Goal: Task Accomplishment & Management: Manage account settings

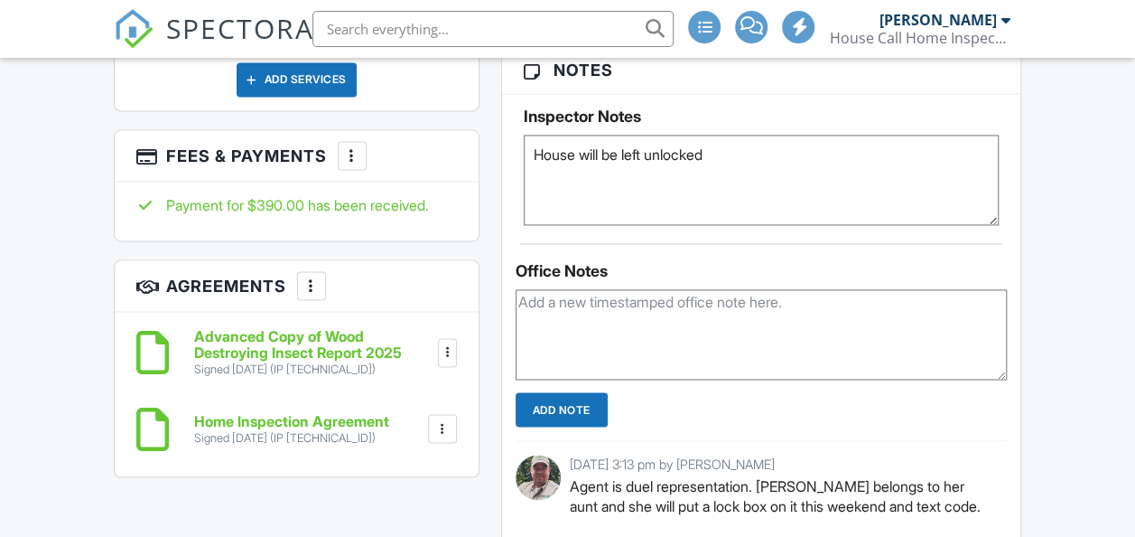
scroll to position [1302, 0]
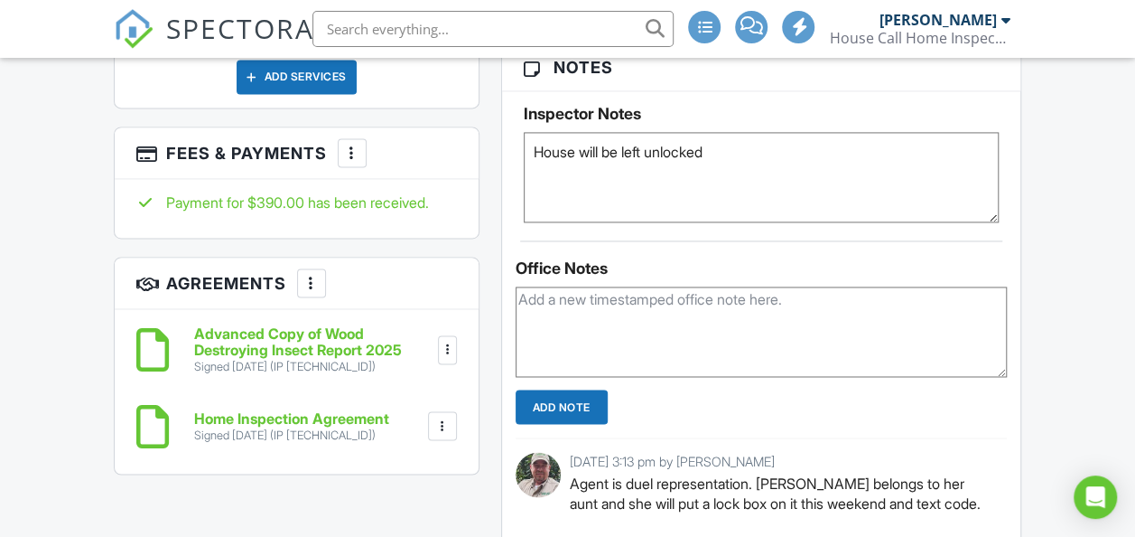
click at [349, 144] on div at bounding box center [352, 153] width 18 height 18
click at [0, 0] on li "View Invoice" at bounding box center [0, 0] width 0 height 0
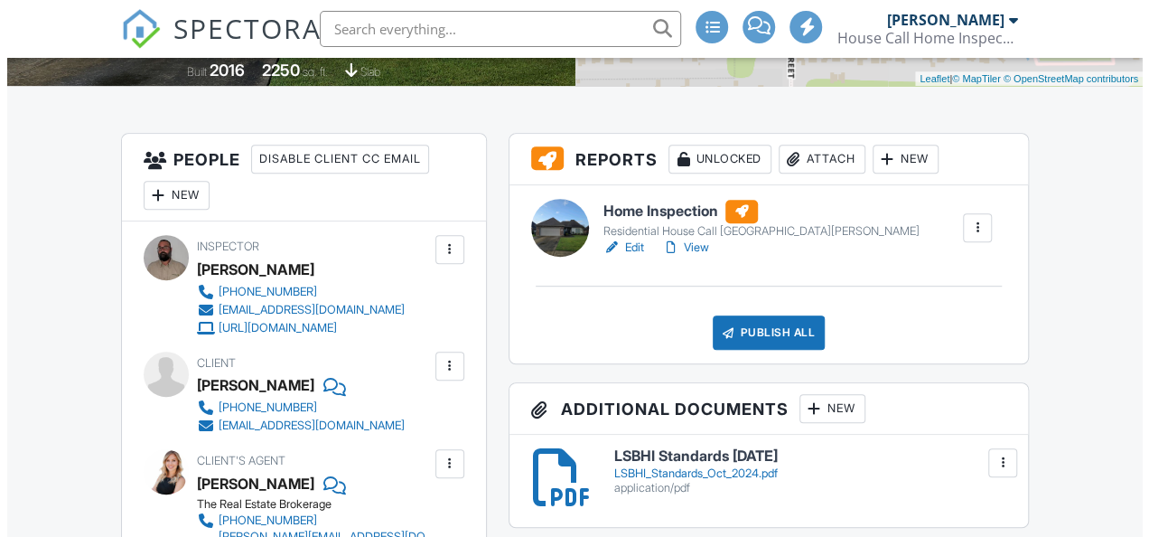
scroll to position [398, 0]
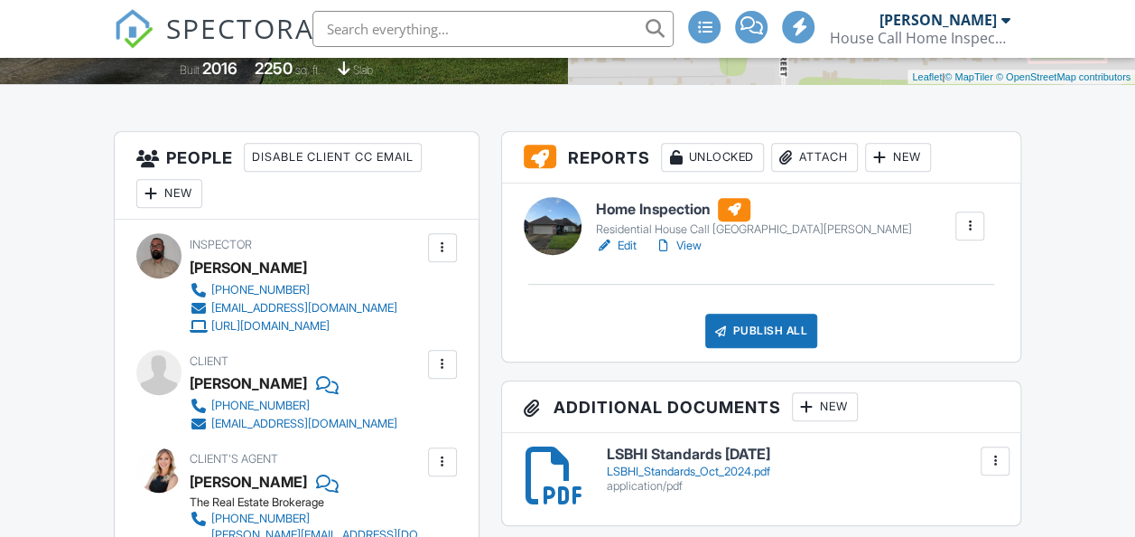
click at [758, 327] on div "Publish All" at bounding box center [761, 330] width 113 height 34
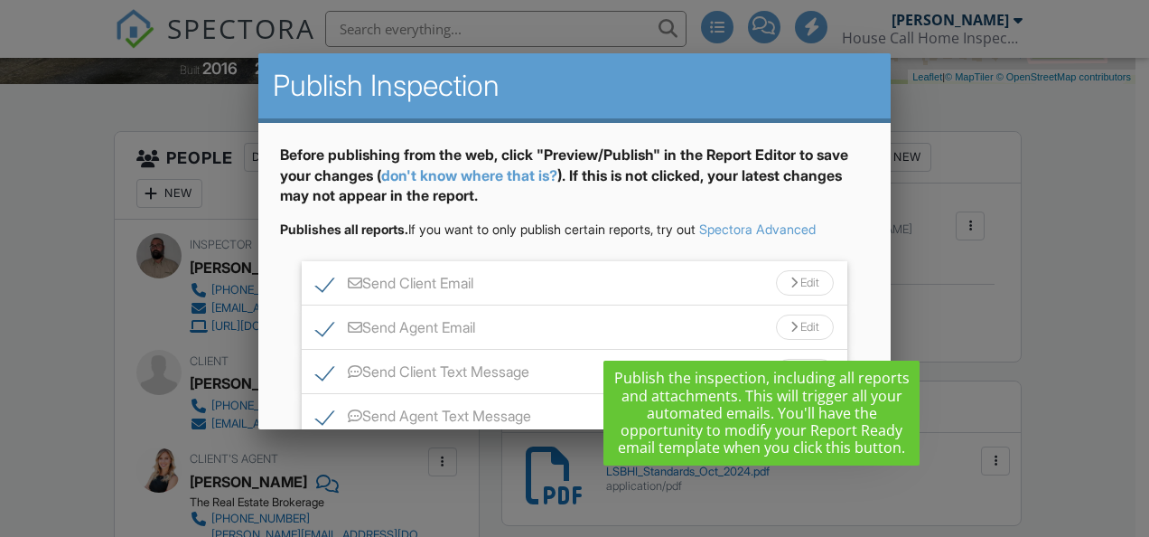
scroll to position [137, 0]
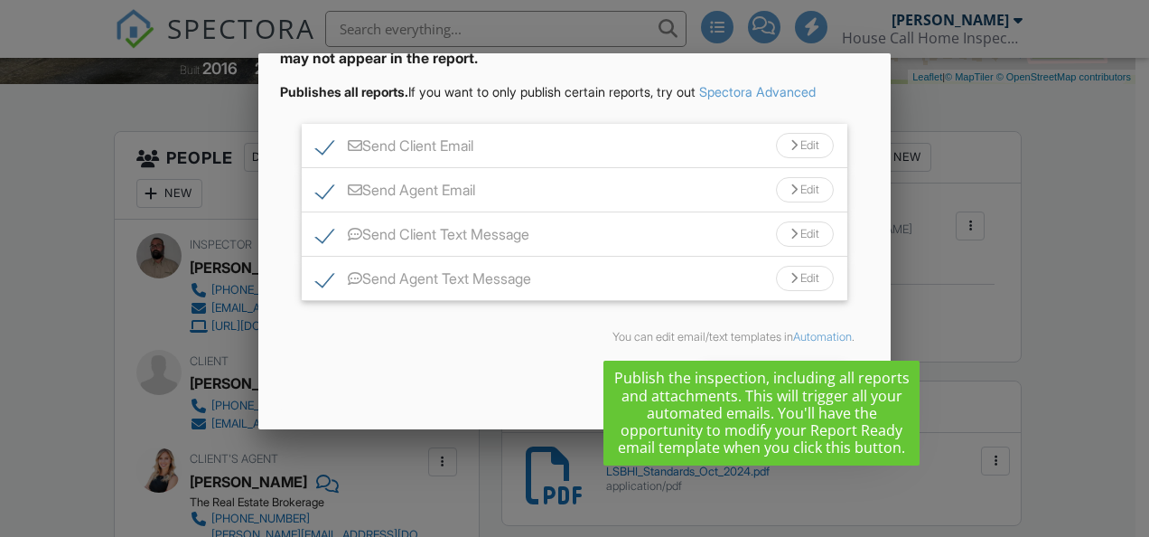
click at [769, 387] on div "Send All" at bounding box center [774, 380] width 145 height 33
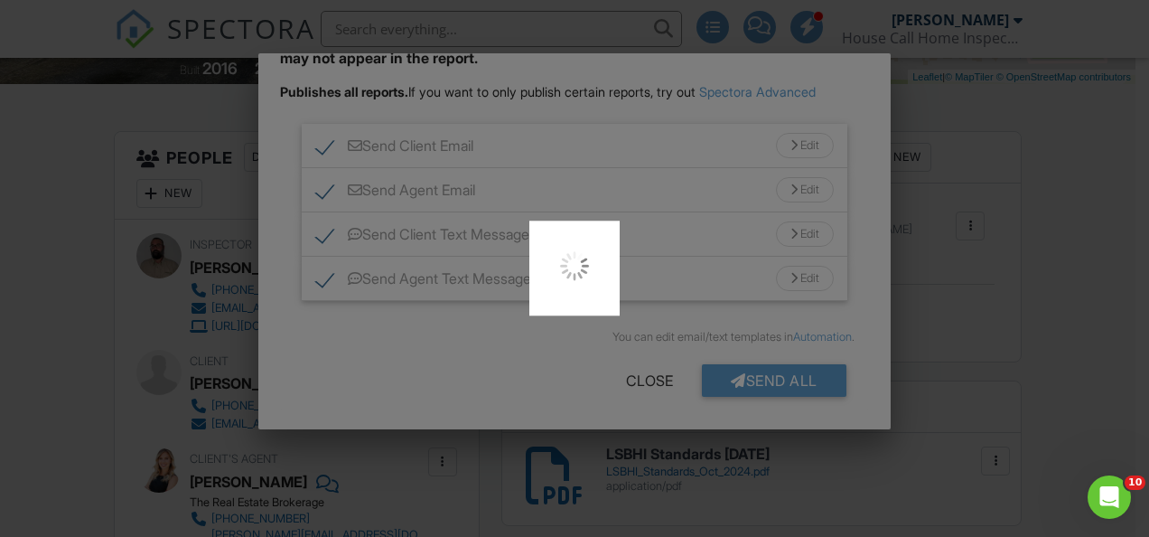
scroll to position [0, 0]
click at [1078, 184] on div at bounding box center [574, 268] width 1149 height 537
click at [786, 370] on div at bounding box center [574, 268] width 1149 height 537
click at [1074, 285] on div at bounding box center [574, 268] width 1149 height 537
click at [1065, 228] on div at bounding box center [574, 268] width 1149 height 537
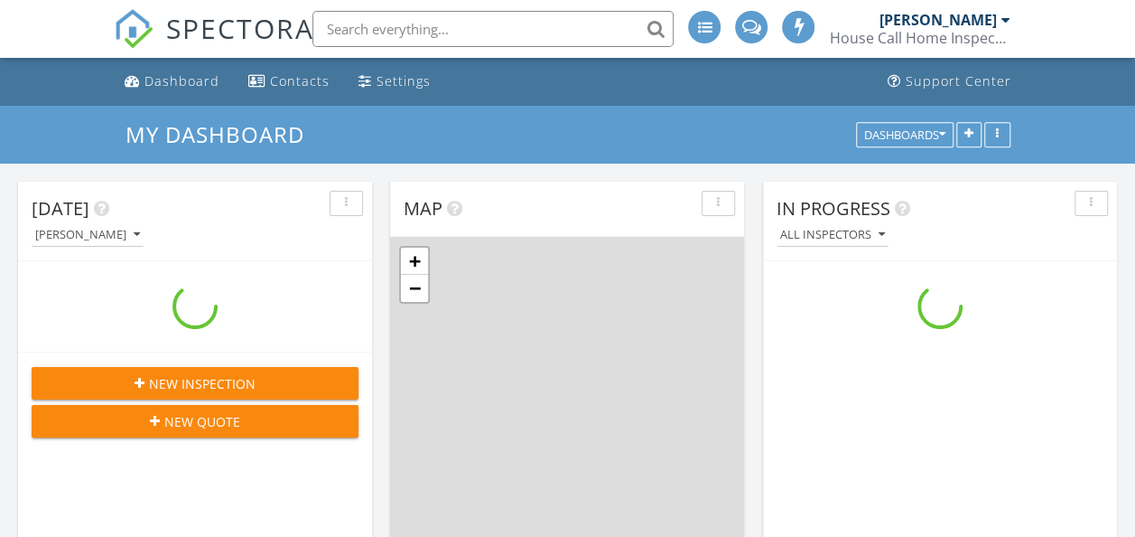
scroll to position [1671, 1162]
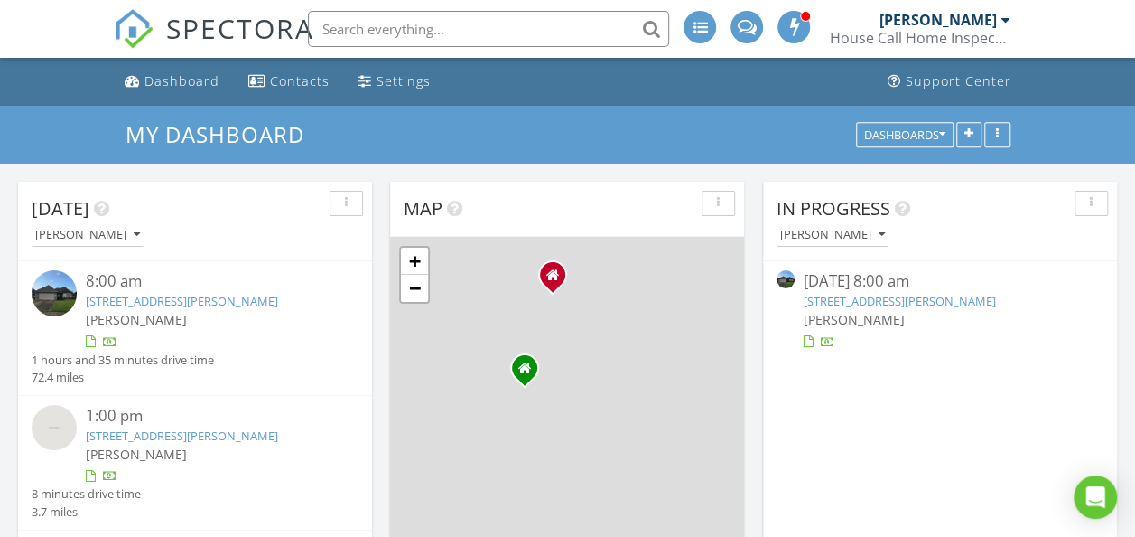
click at [199, 299] on link "[STREET_ADDRESS][PERSON_NAME]" at bounding box center [182, 301] width 192 height 16
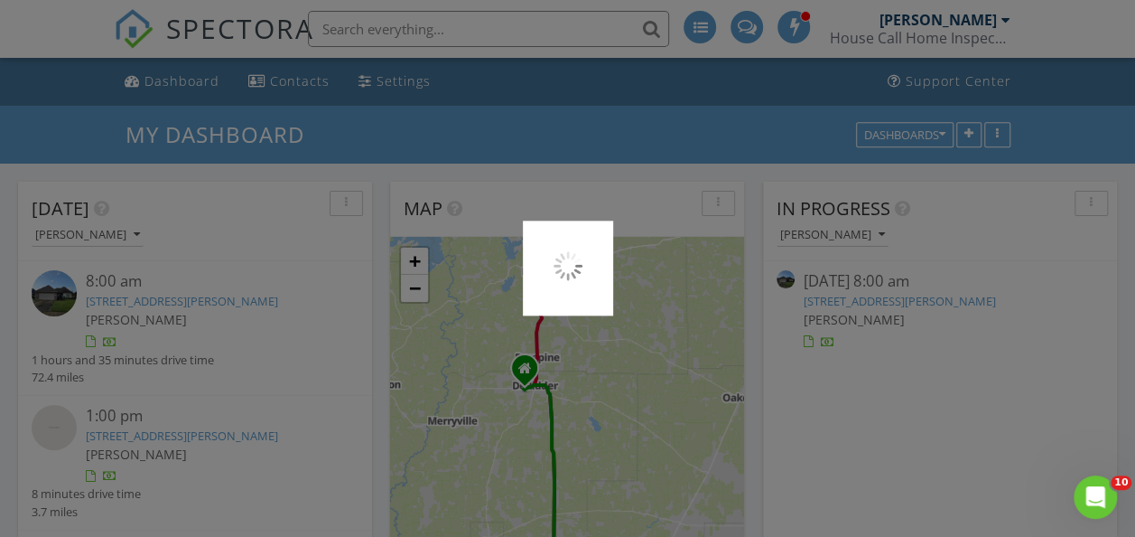
scroll to position [0, 0]
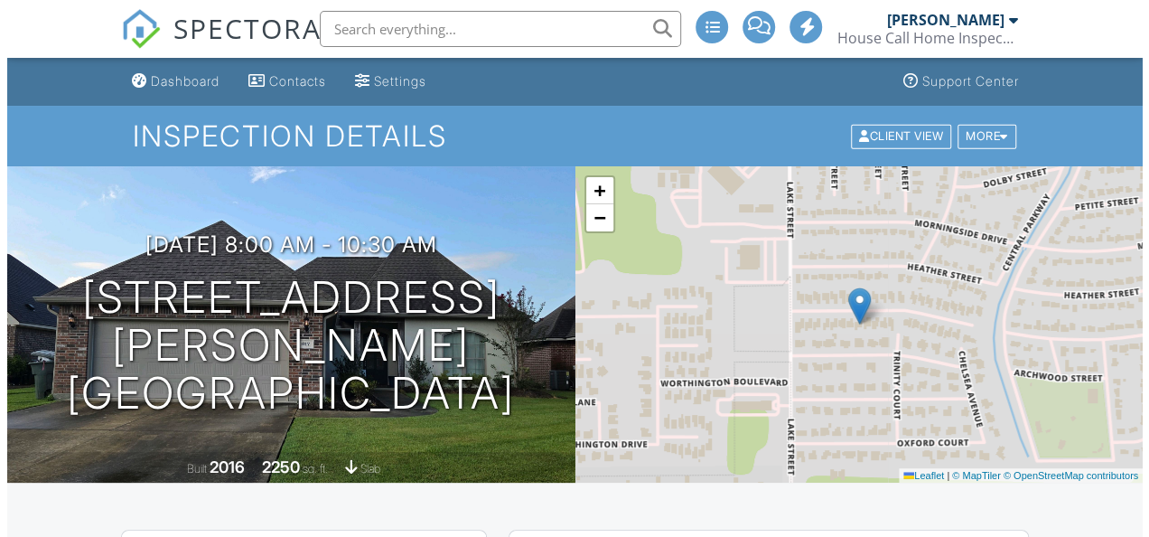
scroll to position [281, 0]
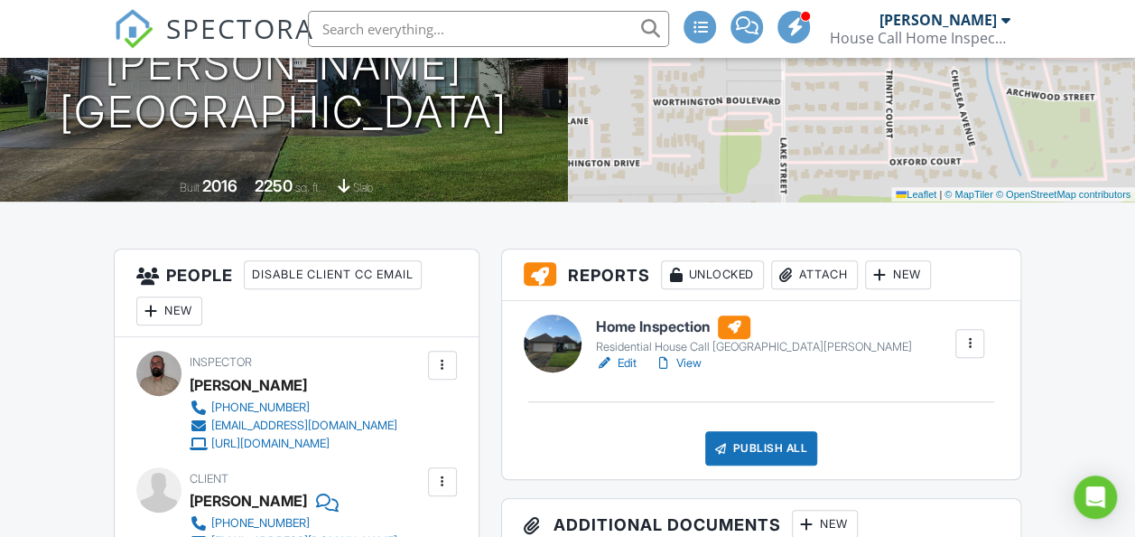
click at [759, 456] on div "Publish All" at bounding box center [761, 448] width 113 height 34
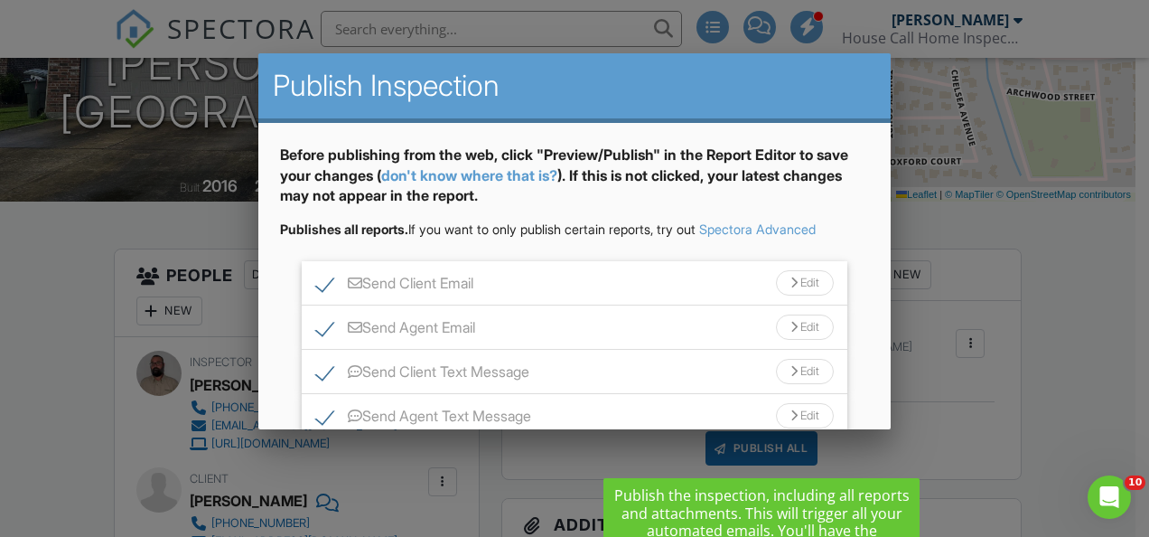
scroll to position [137, 0]
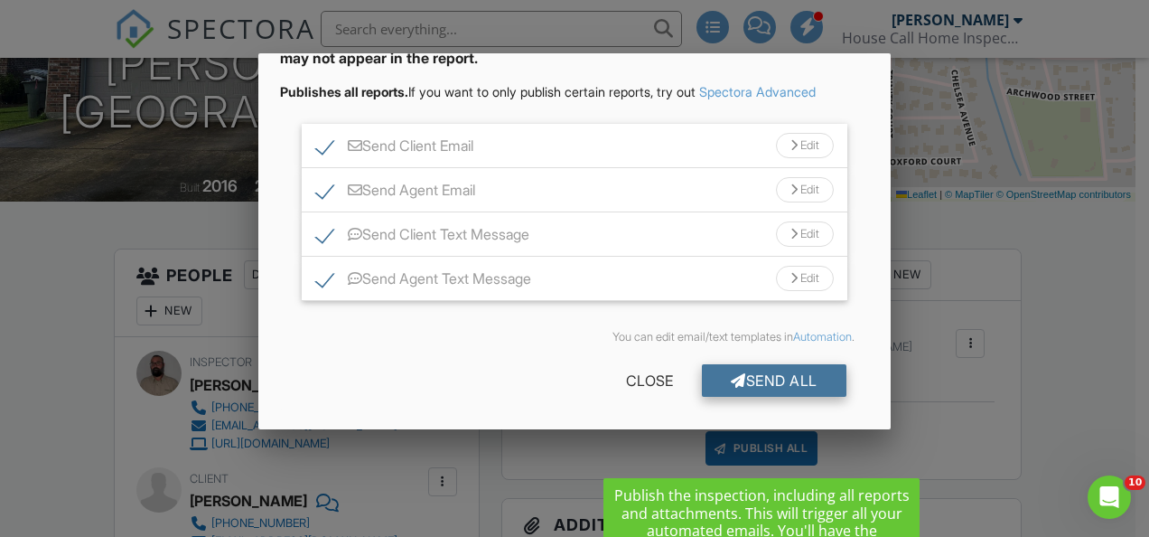
click at [770, 379] on div "Send All" at bounding box center [774, 380] width 145 height 33
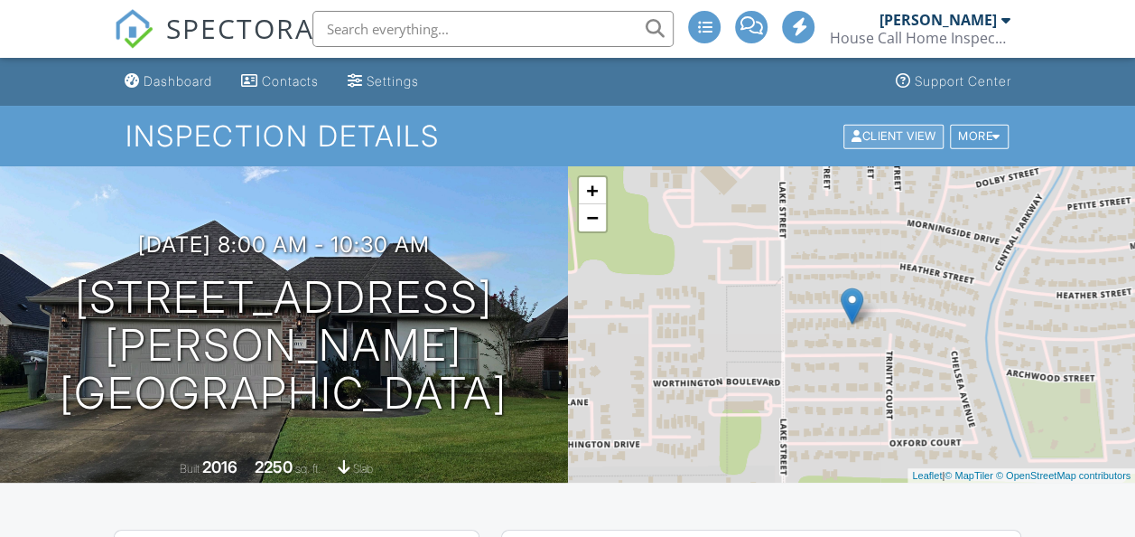
click at [882, 145] on div "Client View" at bounding box center [894, 136] width 100 height 24
